Goal: Information Seeking & Learning: Stay updated

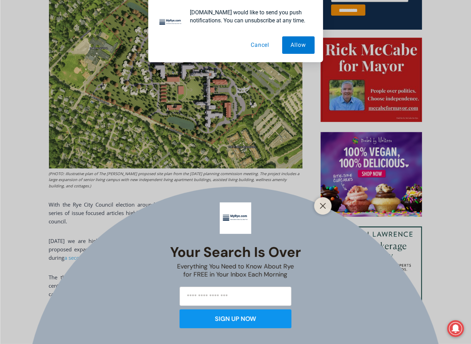
scroll to position [370, 0]
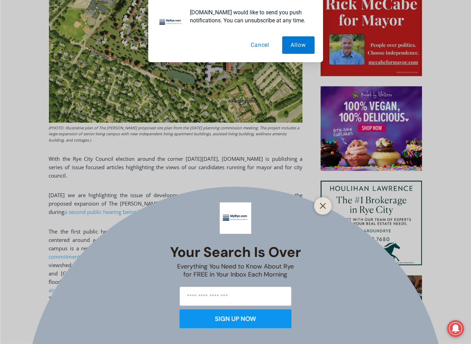
click at [264, 45] on button "Cancel" at bounding box center [260, 44] width 36 height 17
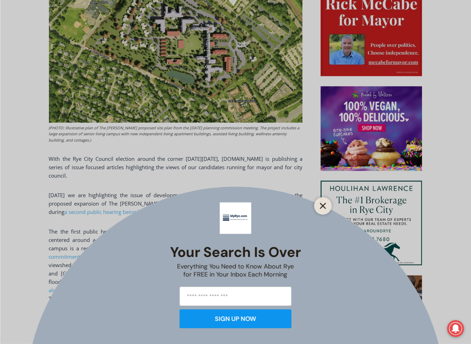
click at [326, 208] on icon "Close" at bounding box center [323, 206] width 6 height 6
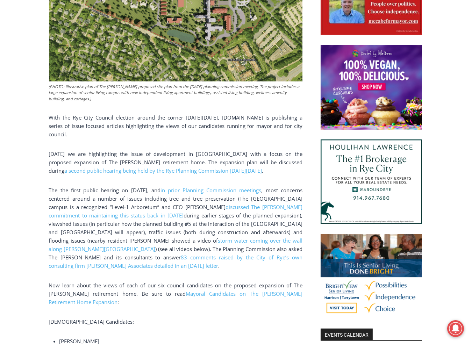
scroll to position [405, 0]
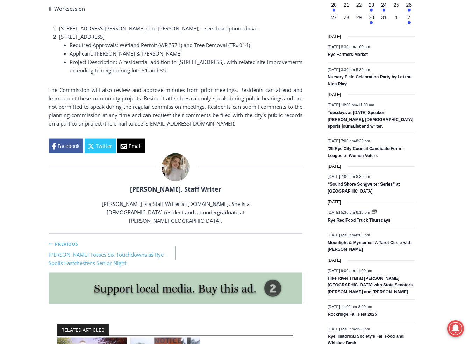
scroll to position [859, 0]
